Goal: Transaction & Acquisition: Purchase product/service

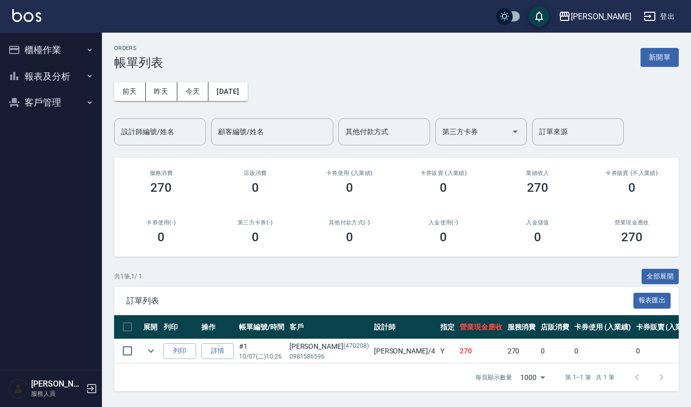
scroll to position [7, 0]
click at [44, 70] on button "報表及分析" at bounding box center [51, 76] width 94 height 27
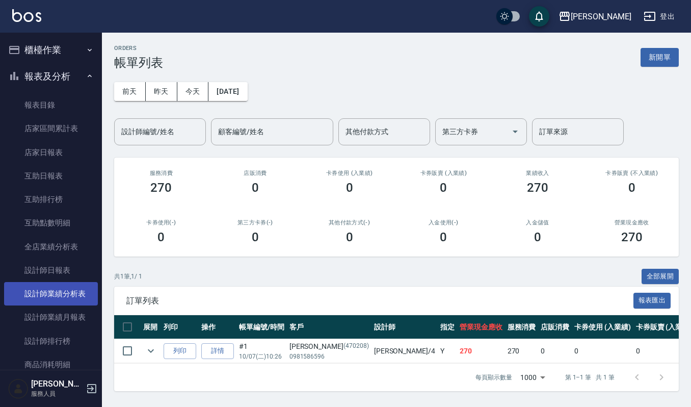
click at [45, 286] on link "設計師業績分析表" at bounding box center [51, 293] width 94 height 23
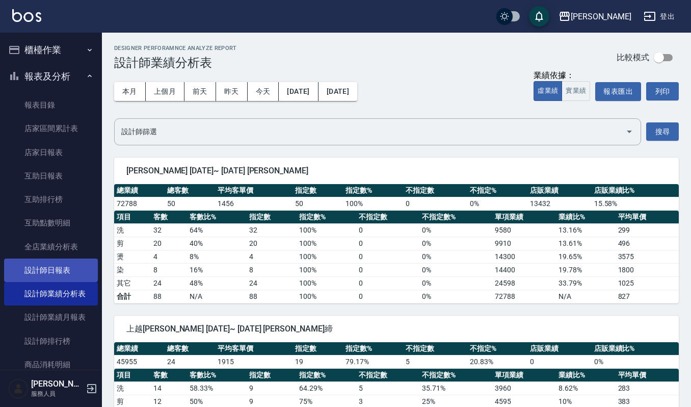
click at [52, 263] on link "設計師日報表" at bounding box center [51, 270] width 94 height 23
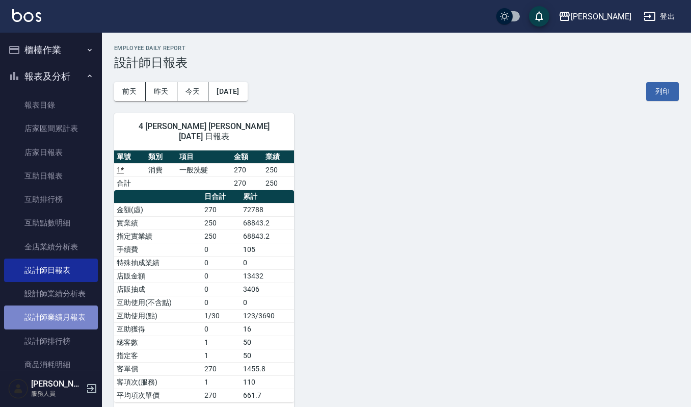
click at [66, 318] on link "設計師業績月報表" at bounding box center [51, 316] width 94 height 23
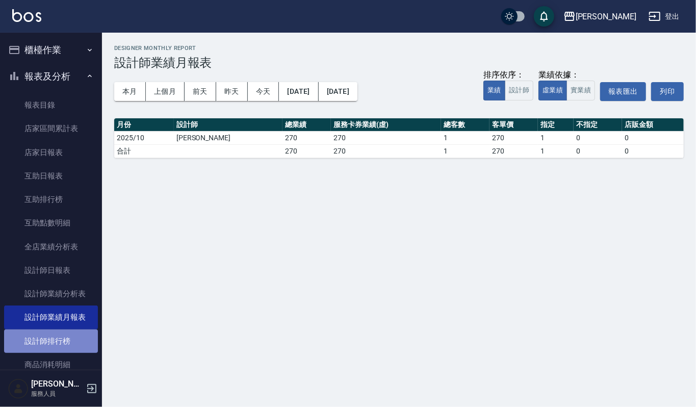
click at [55, 337] on link "設計師排行榜" at bounding box center [51, 340] width 94 height 23
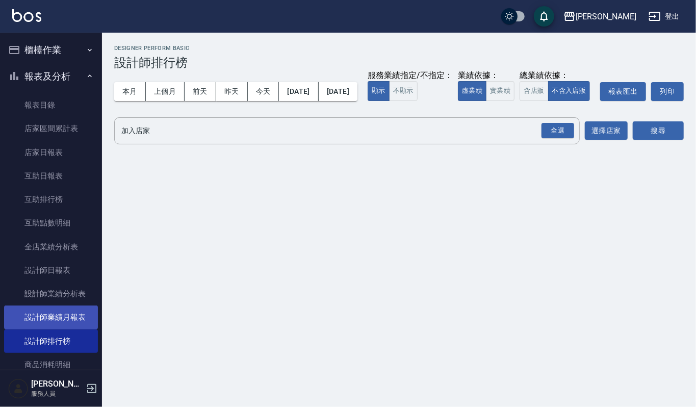
click at [76, 316] on link "設計師業績月報表" at bounding box center [51, 316] width 94 height 23
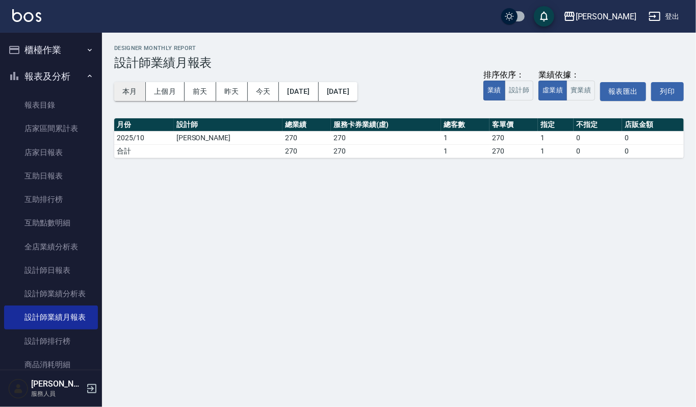
click at [127, 92] on button "本月" at bounding box center [130, 91] width 32 height 19
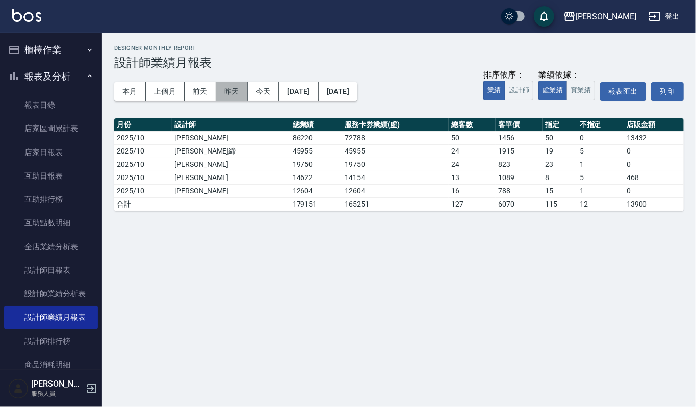
click at [231, 90] on button "昨天" at bounding box center [232, 91] width 32 height 19
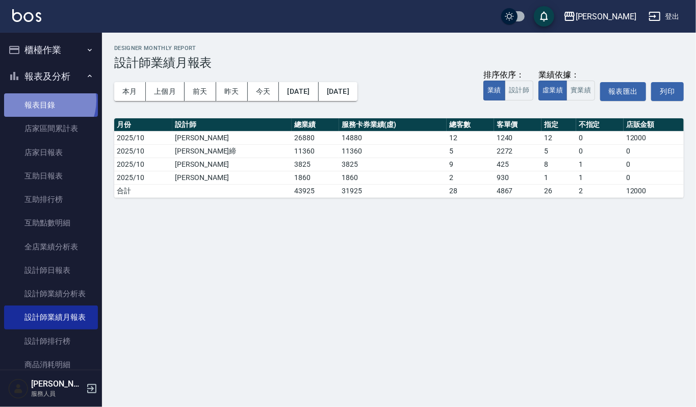
click at [41, 100] on link "報表目錄" at bounding box center [51, 104] width 94 height 23
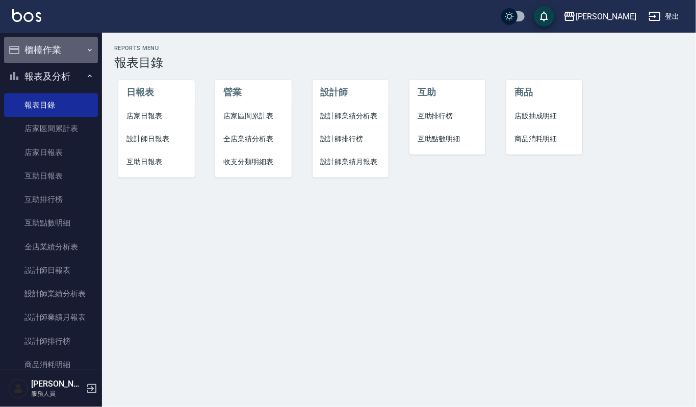
click at [54, 51] on button "櫃檯作業" at bounding box center [51, 50] width 94 height 27
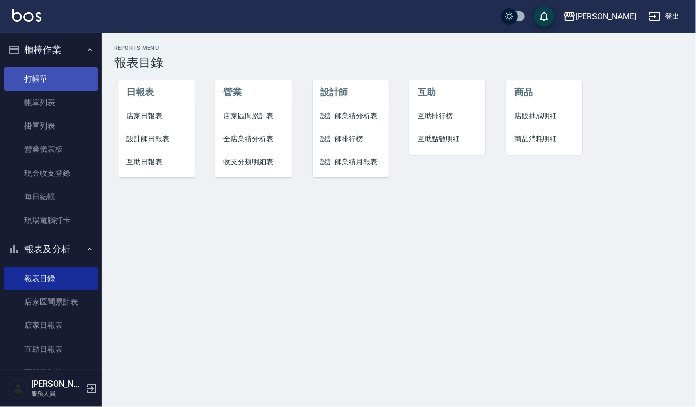
click at [57, 80] on link "打帳單" at bounding box center [51, 78] width 94 height 23
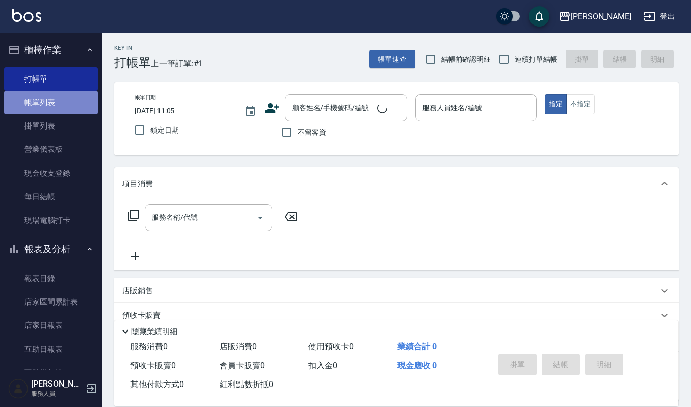
click at [58, 98] on link "帳單列表" at bounding box center [51, 102] width 94 height 23
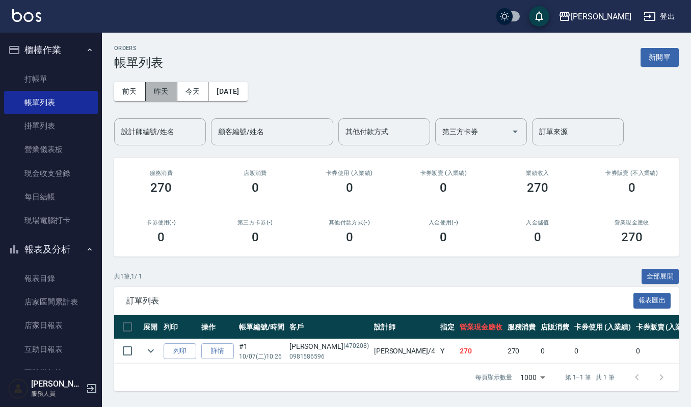
click at [164, 90] on button "昨天" at bounding box center [162, 91] width 32 height 19
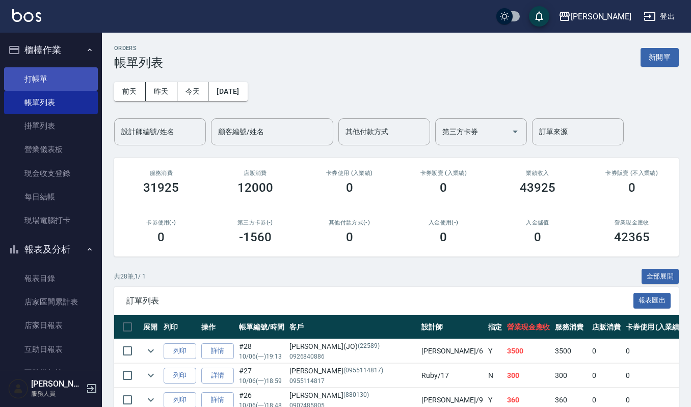
click at [56, 78] on link "打帳單" at bounding box center [51, 78] width 94 height 23
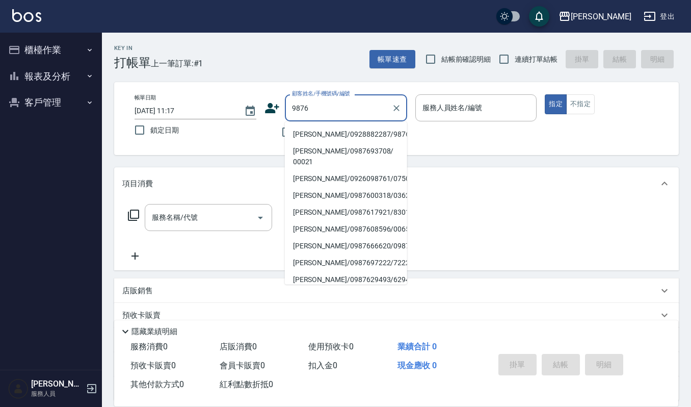
click at [346, 135] on li "林冠吟/0928882287/9876" at bounding box center [346, 134] width 122 height 17
type input "林冠吟/0928882287/9876"
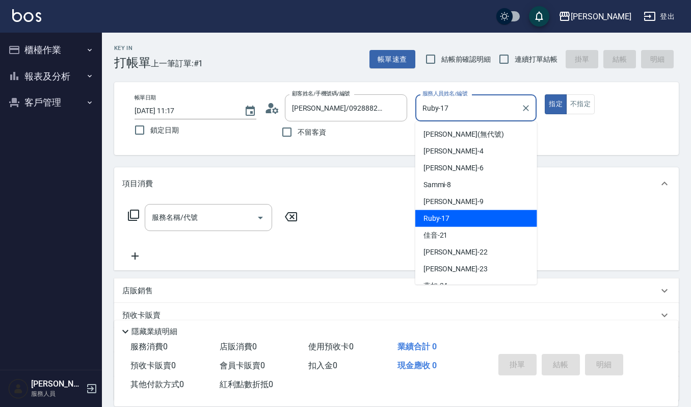
click at [496, 105] on input "Ruby-17" at bounding box center [468, 108] width 97 height 18
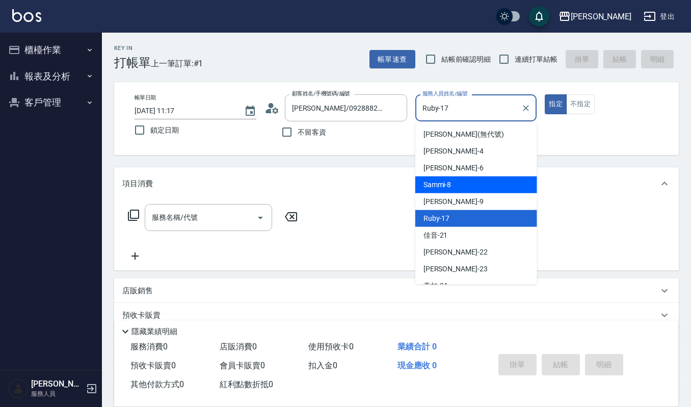
click at [451, 182] on span "Sammi -8" at bounding box center [438, 184] width 28 height 11
type input "Sammi-8"
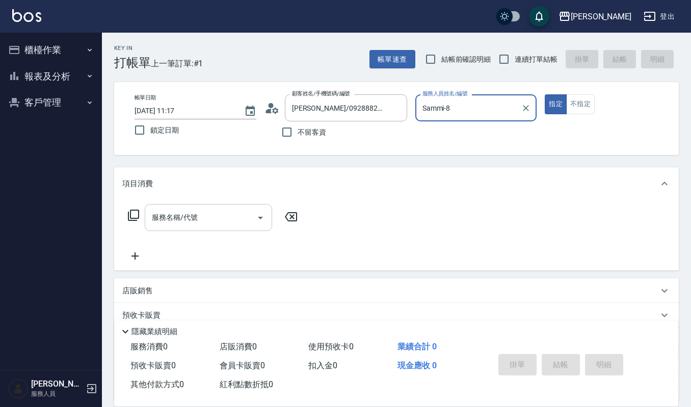
click at [223, 211] on input "服務名稱/代號" at bounding box center [200, 218] width 103 height 18
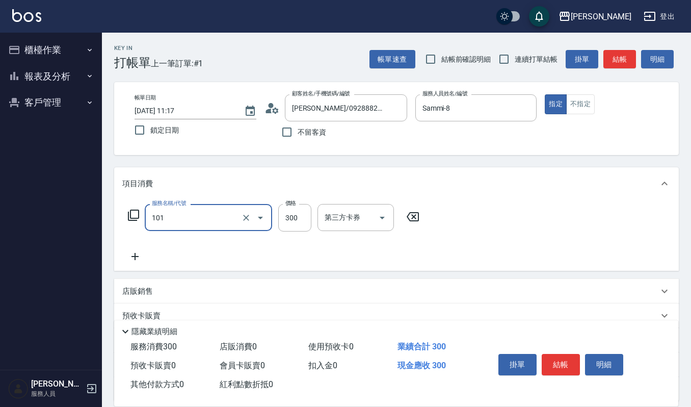
type input "一般洗髮(101)"
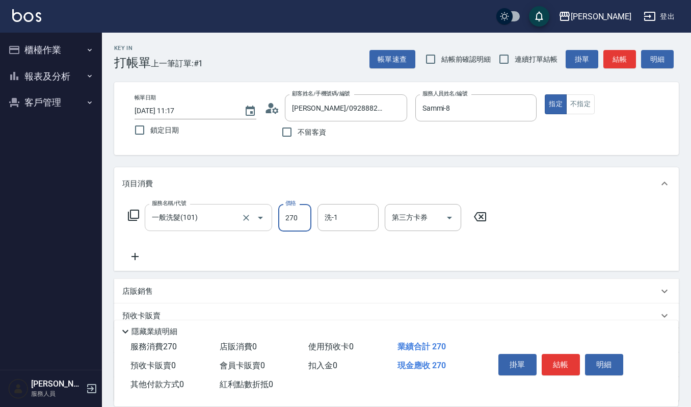
type input "270"
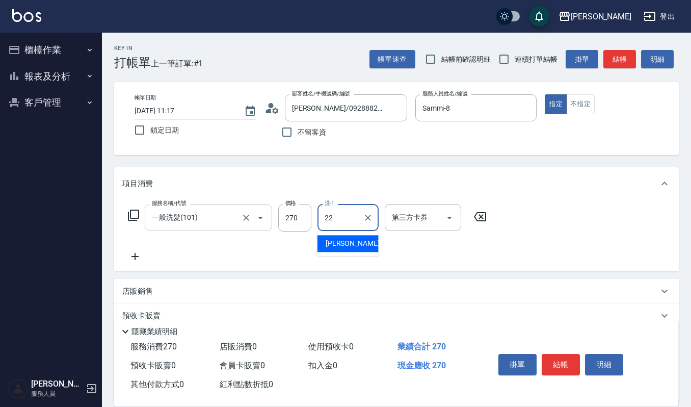
type input "22"
type input "宜芳-22"
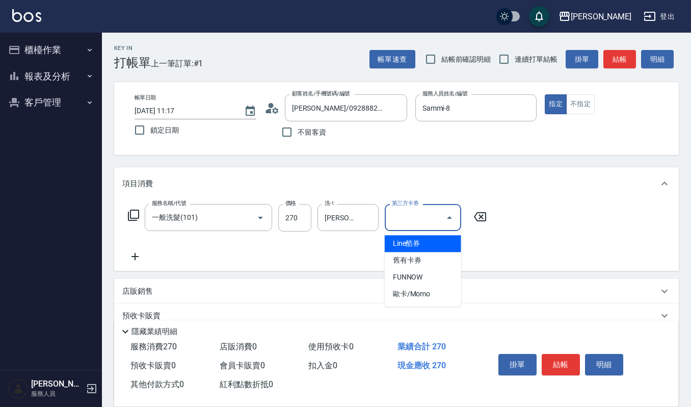
click at [562, 346] on div "掛單 結帳 明細" at bounding box center [574, 366] width 184 height 57
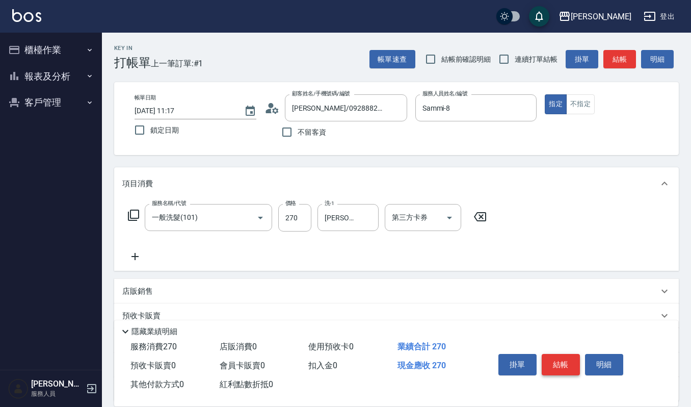
click at [560, 354] on button "結帳" at bounding box center [561, 364] width 38 height 21
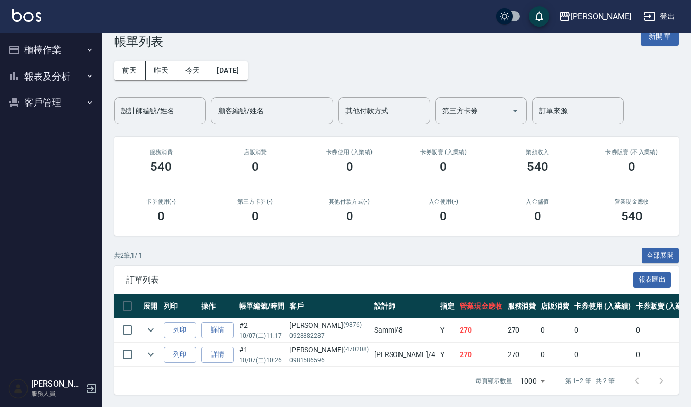
scroll to position [32, 0]
click at [183, 322] on button "列印" at bounding box center [180, 330] width 33 height 16
